Goal: Information Seeking & Learning: Compare options

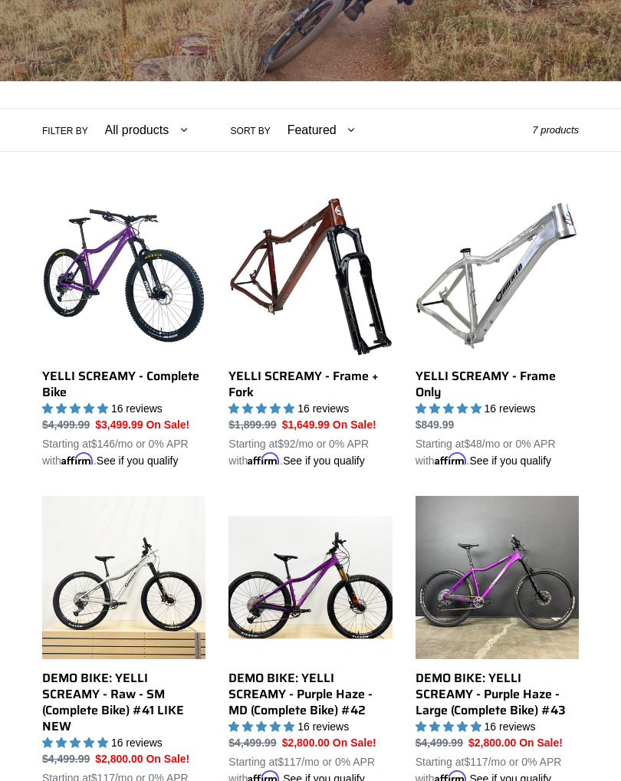
scroll to position [284, 0]
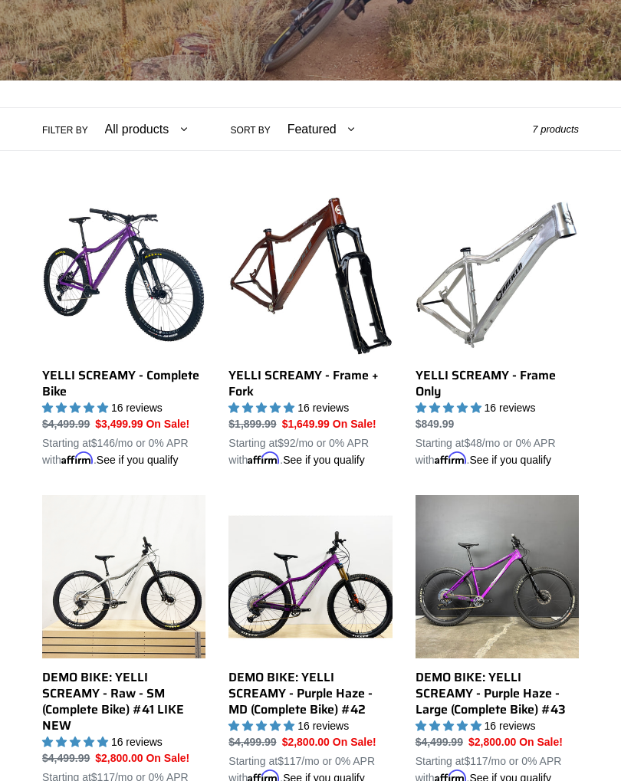
click at [495, 383] on link "YELLI SCREAMY - Frame Only" at bounding box center [497, 330] width 163 height 275
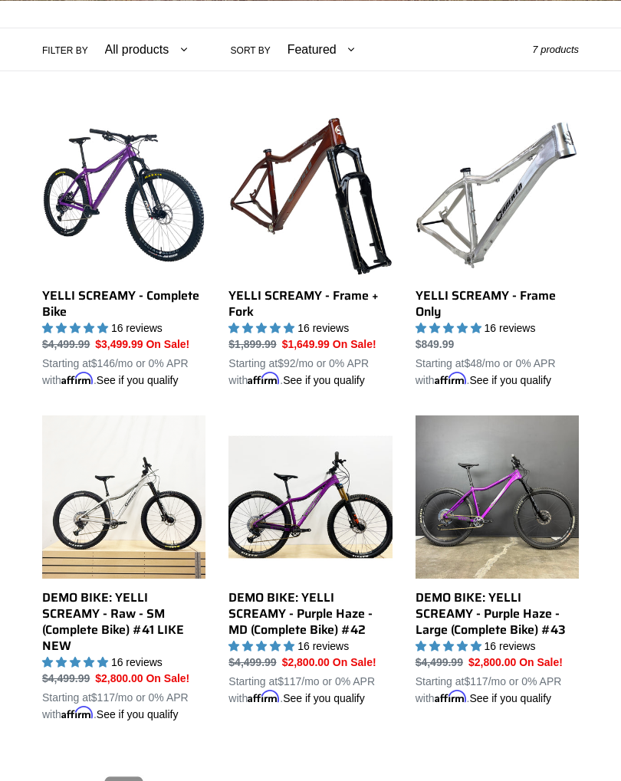
click at [330, 300] on link "YELLI SCREAMY - Frame + Fork" at bounding box center [310, 250] width 163 height 275
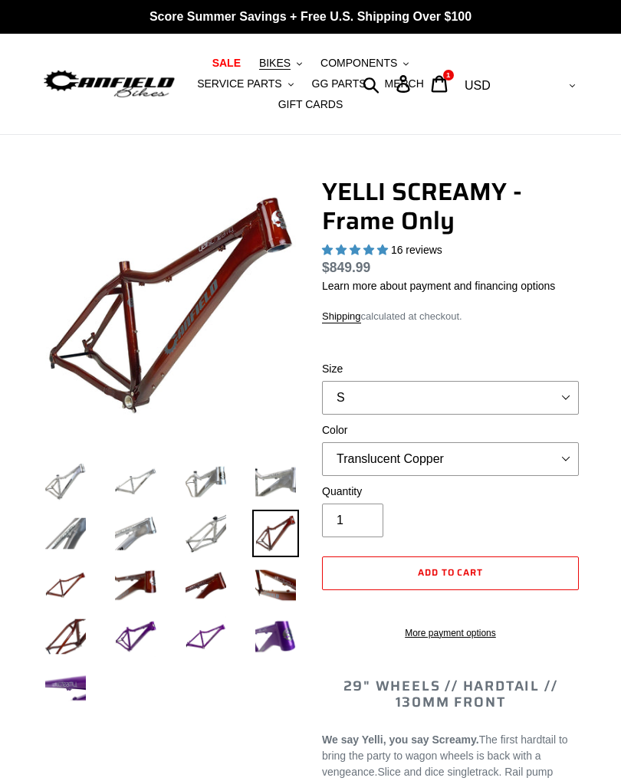
select select "highest-rating"
click at [557, 402] on select "S M L XL" at bounding box center [450, 398] width 257 height 34
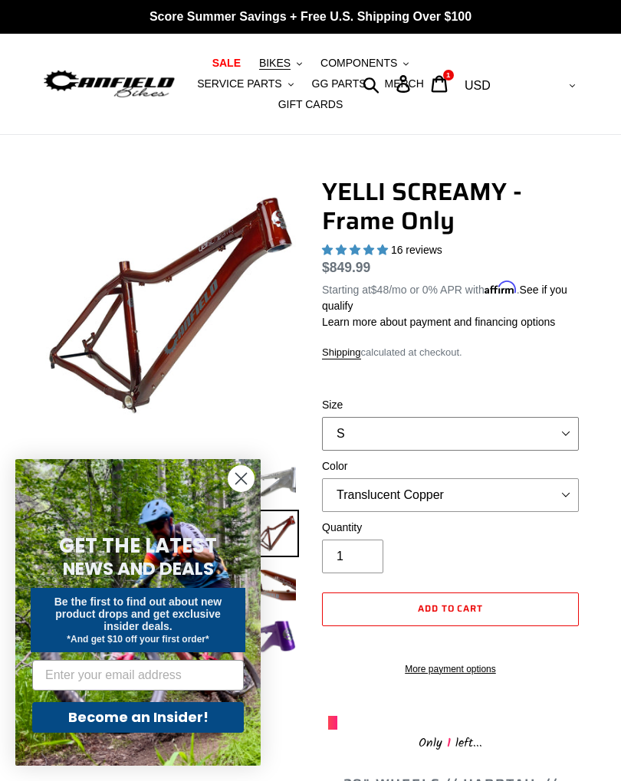
select select "L"
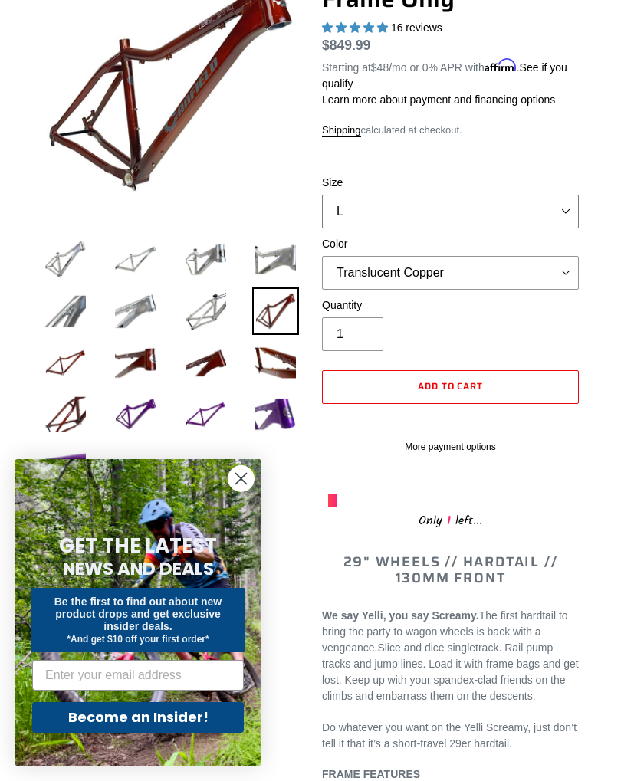
scroll to position [225, 0]
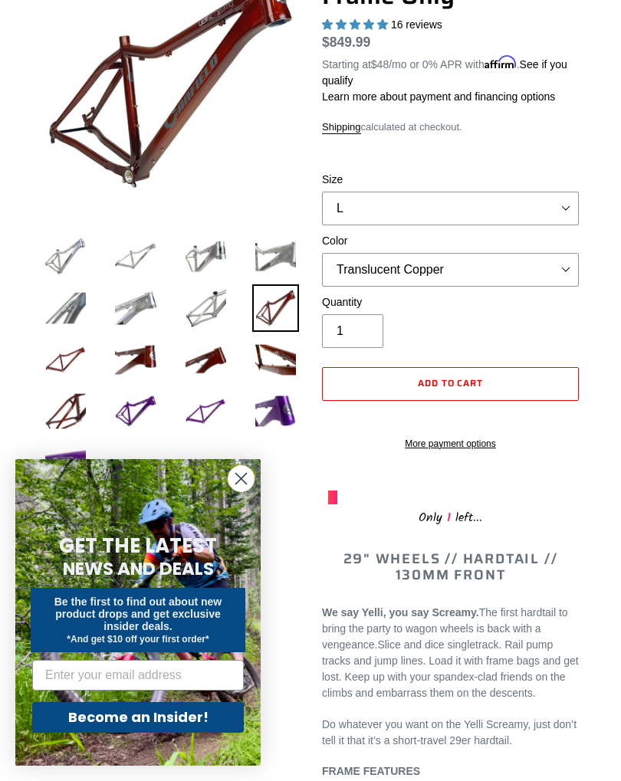
click at [209, 252] on img at bounding box center [206, 256] width 47 height 47
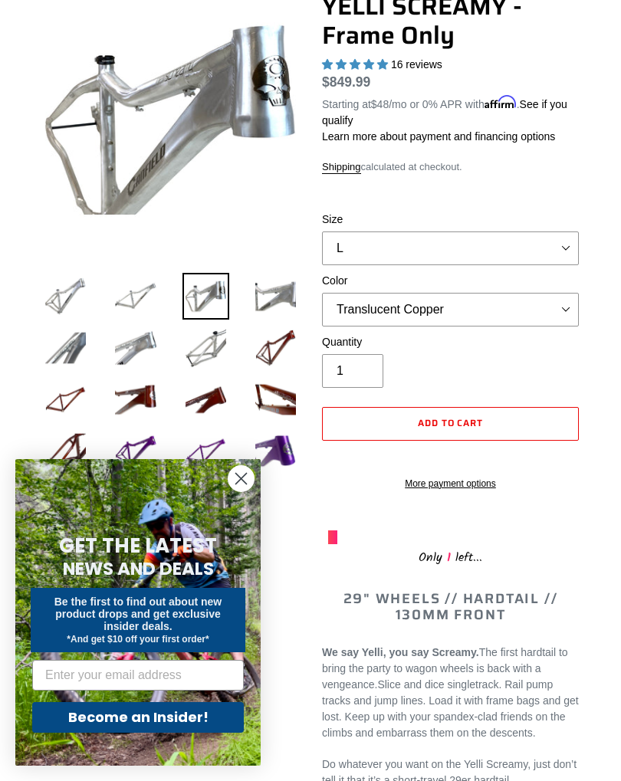
scroll to position [186, 0]
click at [565, 314] on select "Translucent Copper Purple Haze Raw" at bounding box center [450, 309] width 257 height 34
select select "Raw"
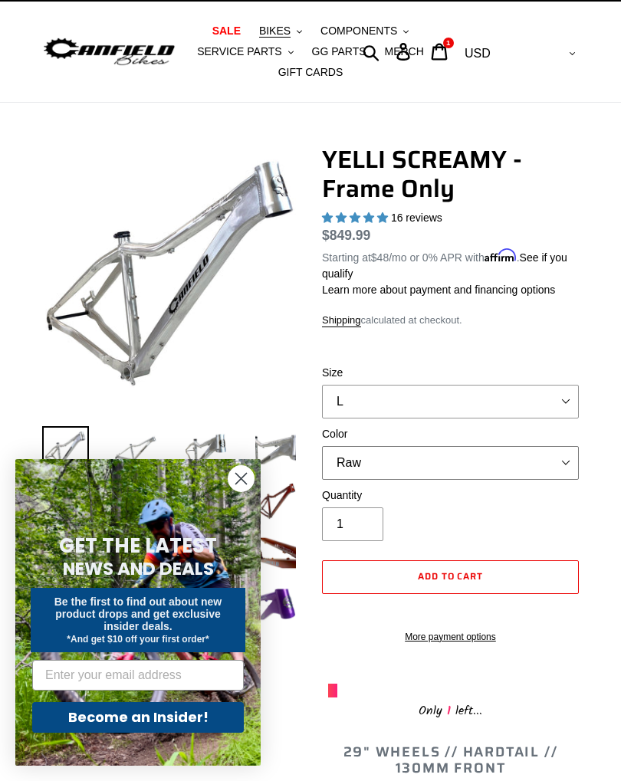
scroll to position [31, 0]
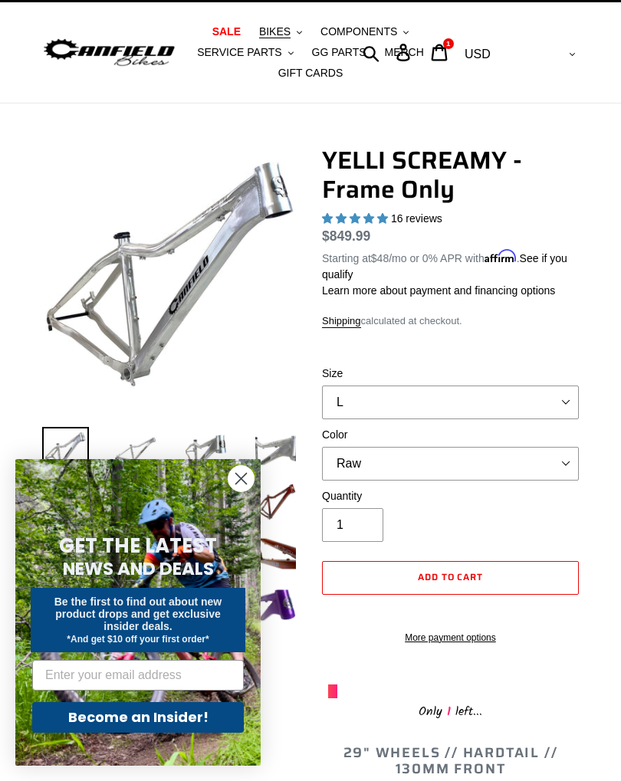
click at [235, 481] on circle "Close dialog" at bounding box center [241, 478] width 25 height 25
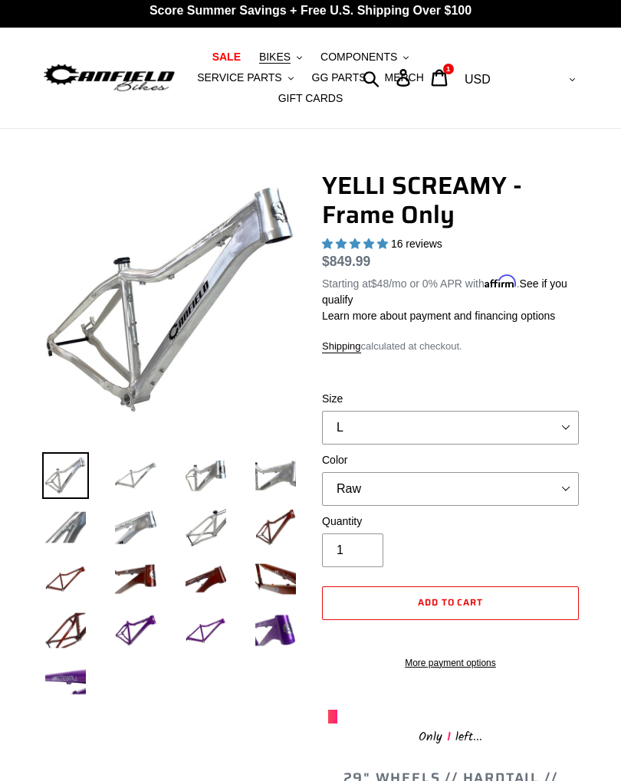
scroll to position [0, 0]
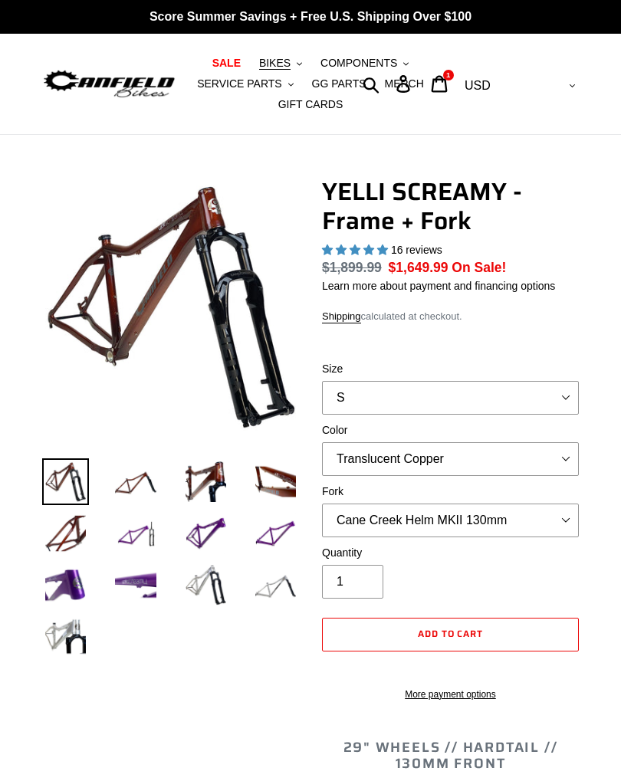
select select "highest-rating"
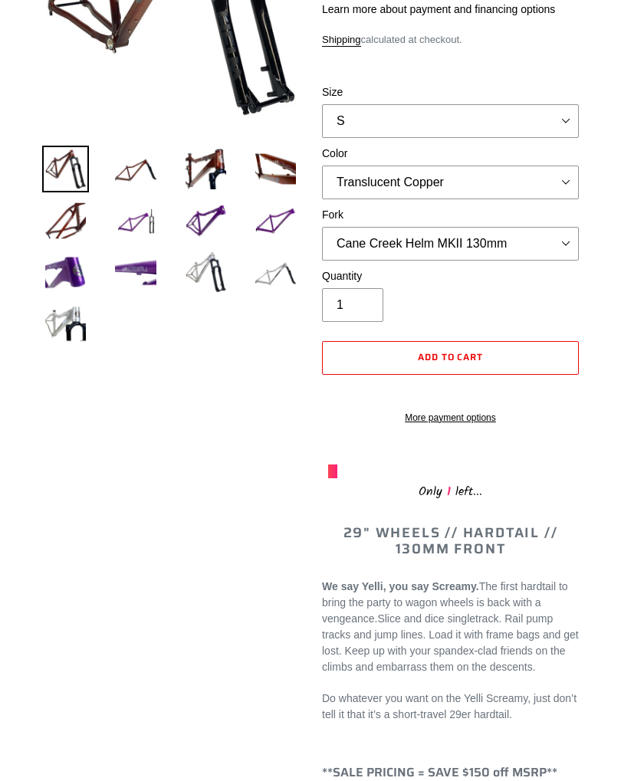
scroll to position [302, 0]
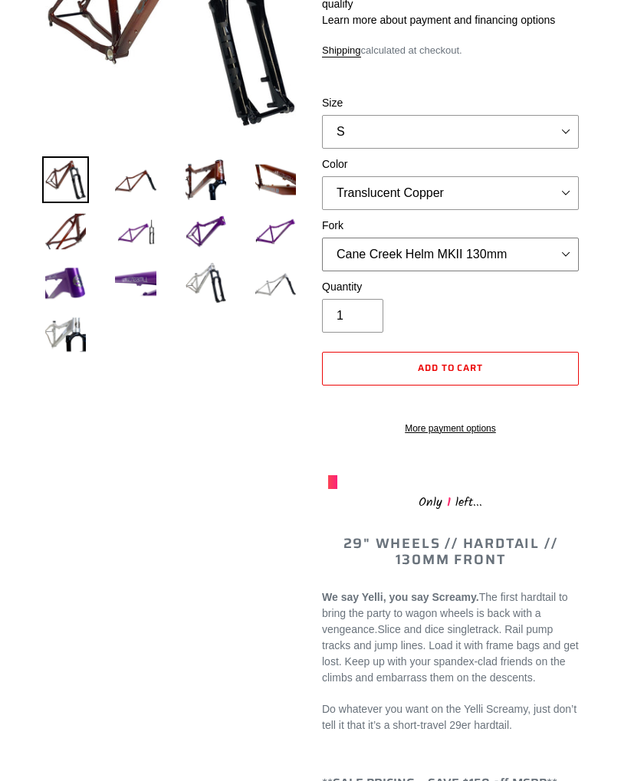
click at [564, 257] on select "Cane Creek Helm MKII 130mm Fox 34 SL Factory Grip X 130mm RockShox Pike Ultimat…" at bounding box center [450, 255] width 257 height 34
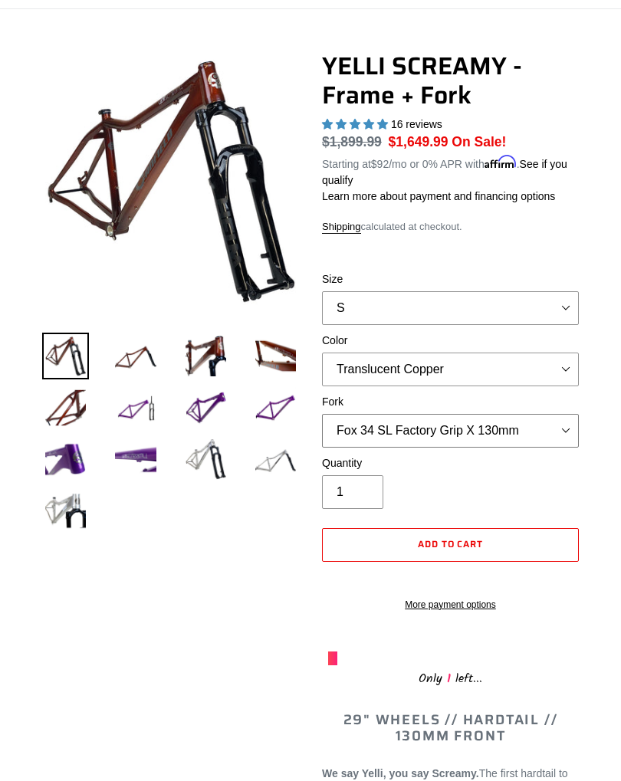
scroll to position [120, 0]
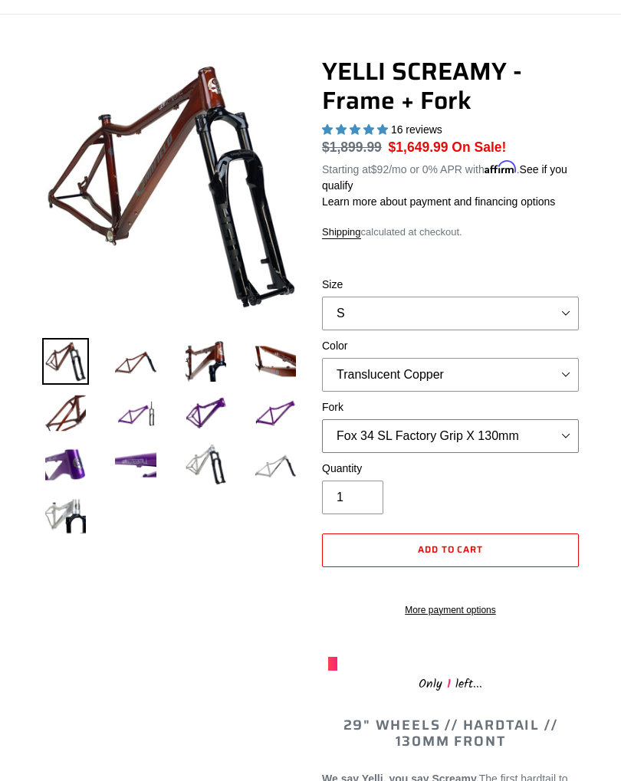
click at [509, 427] on select "Cane Creek Helm MKII 130mm Fox 34 SL Factory Grip X 130mm RockShox Pike Ultimat…" at bounding box center [450, 436] width 257 height 34
click at [460, 433] on select "Cane Creek Helm MKII 130mm Fox 34 SL Factory Grip X 130mm RockShox Pike Ultimat…" at bounding box center [450, 436] width 257 height 34
select select "Fox 34 SL Factory Grip X 130mm"
